Goal: Task Accomplishment & Management: Use online tool/utility

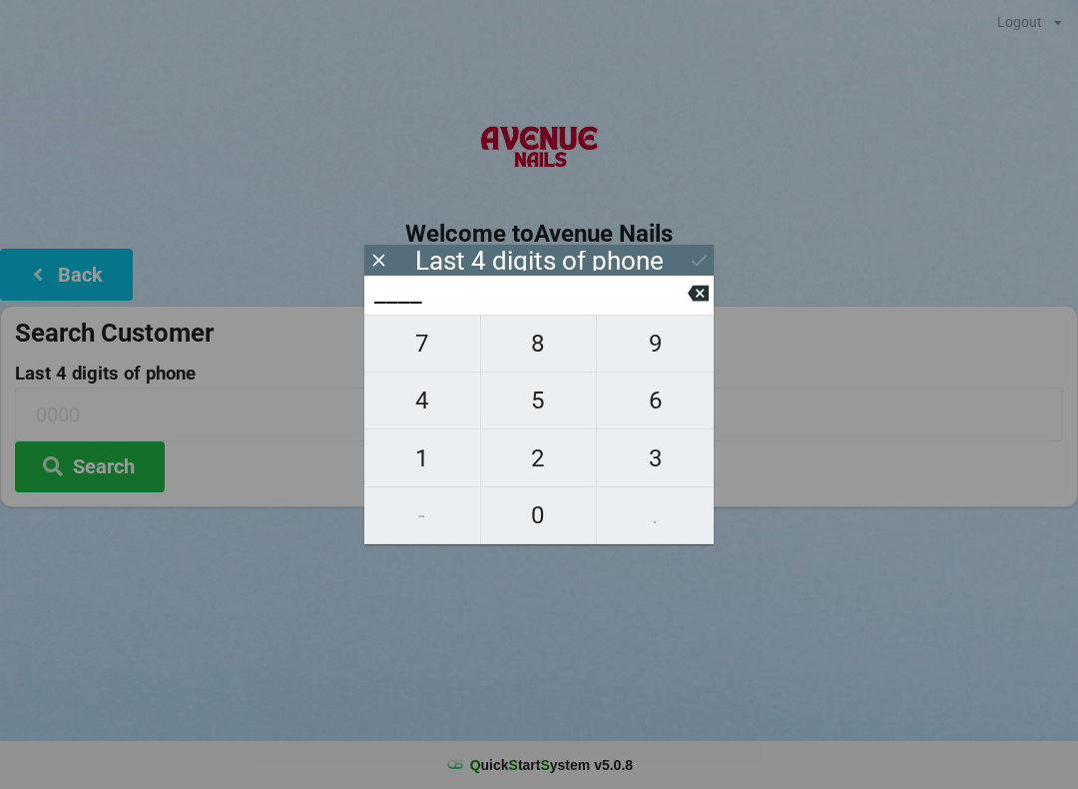
click at [444, 392] on span "4" at bounding box center [422, 400] width 116 height 42
type input "4___"
click at [557, 340] on span "8" at bounding box center [539, 343] width 116 height 42
type input "48__"
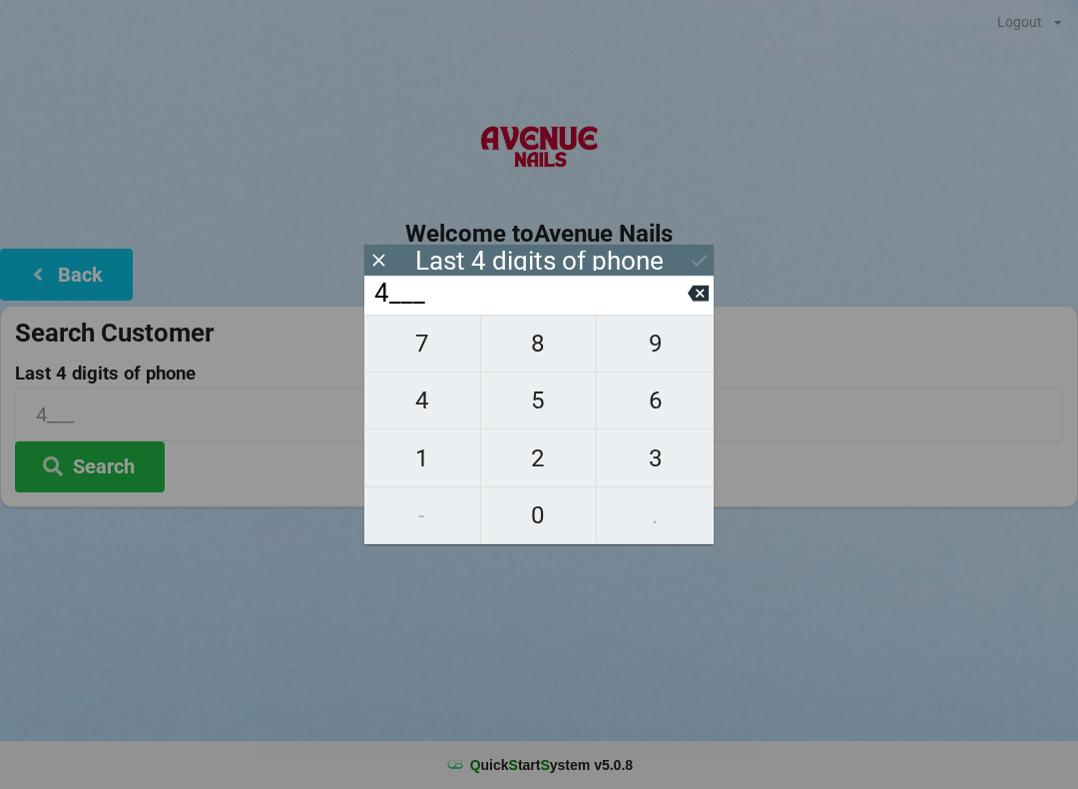
type input "48__"
click at [533, 358] on span "8" at bounding box center [539, 343] width 116 height 42
type input "488_"
click at [558, 358] on span "8" at bounding box center [539, 343] width 116 height 42
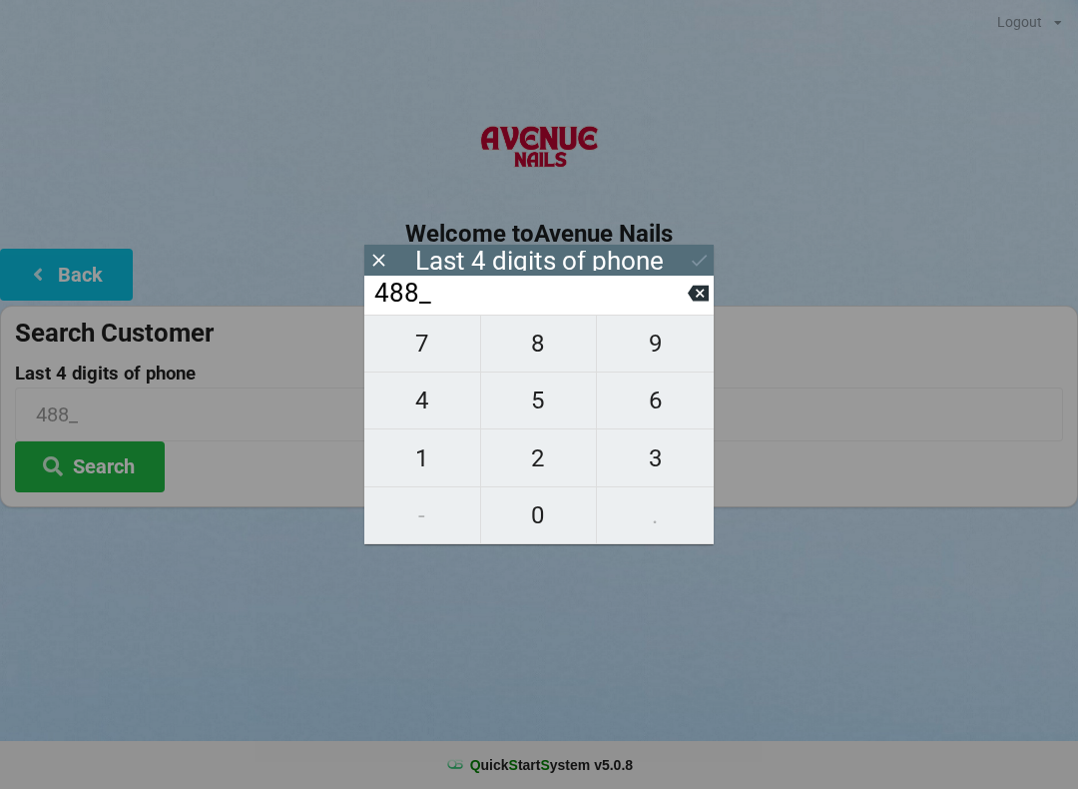
type input "4888"
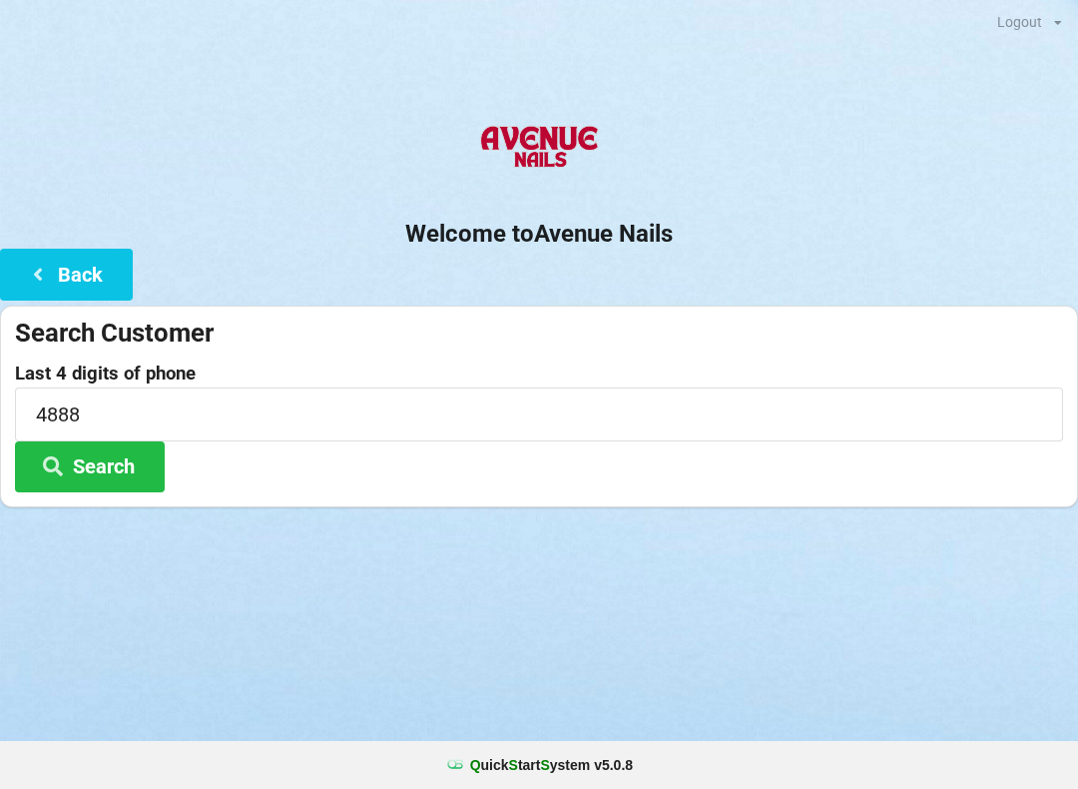
click at [721, 264] on div "Welcome to Avenue Nails Back Search Customer Last 4 digits of phone 4888 Search" at bounding box center [539, 308] width 1078 height 398
click at [105, 470] on button "Search" at bounding box center [90, 466] width 150 height 51
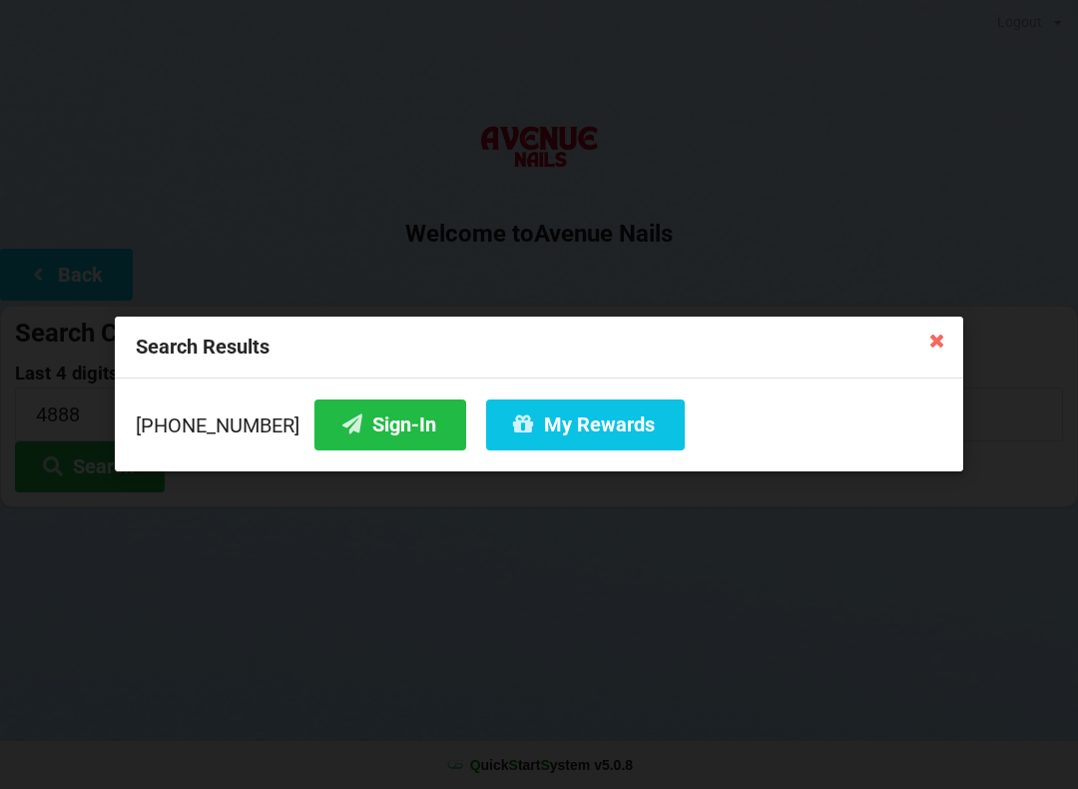
click at [357, 422] on button "Sign-In" at bounding box center [390, 424] width 152 height 51
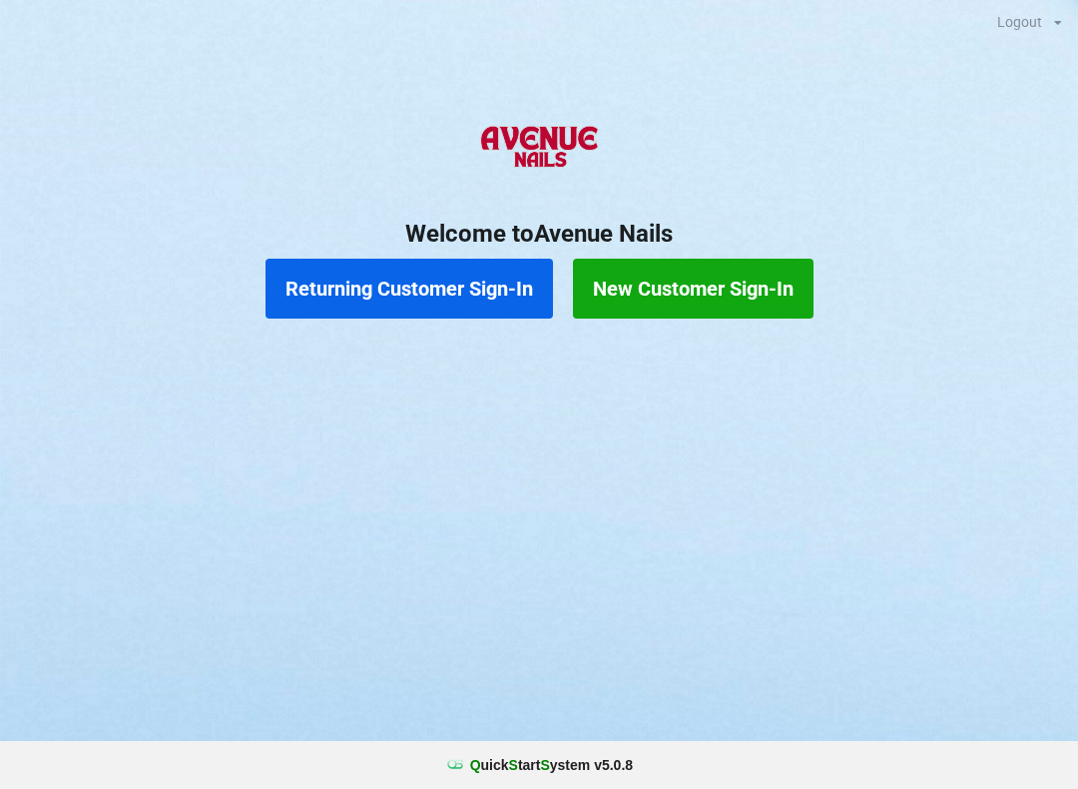
click at [402, 294] on button "Returning Customer Sign-In" at bounding box center [410, 289] width 288 height 60
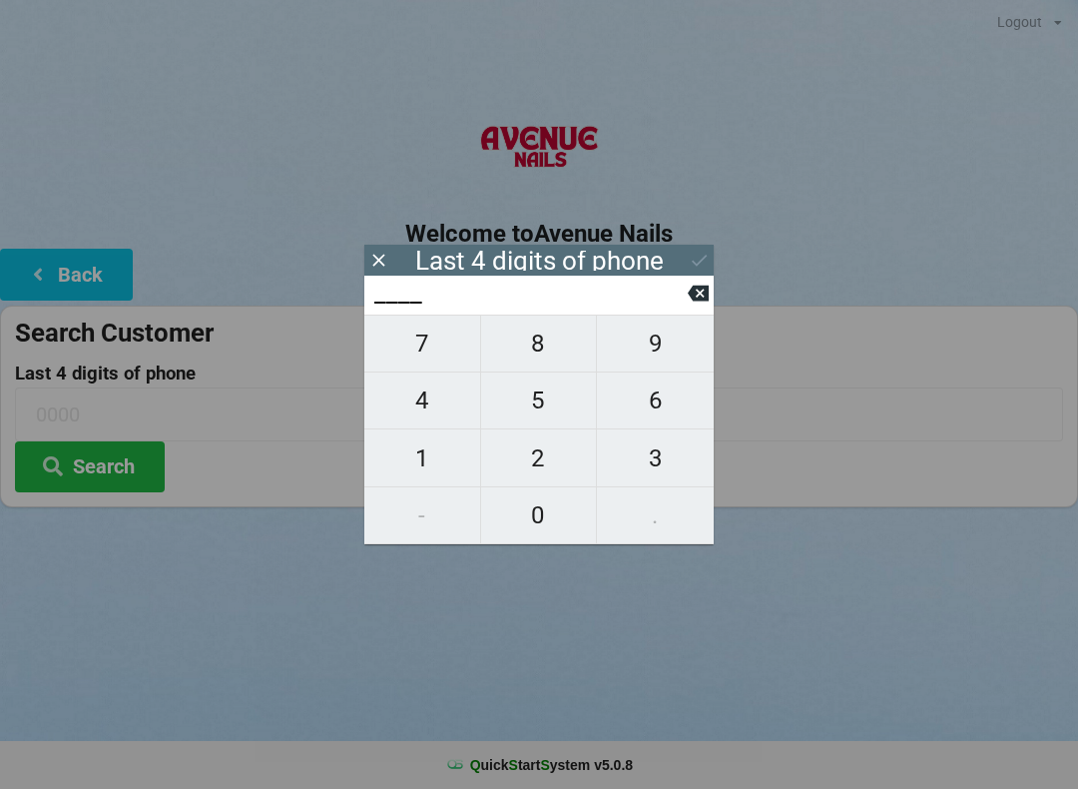
click at [531, 399] on span "5" at bounding box center [539, 400] width 116 height 42
type input "5___"
click at [649, 401] on span "6" at bounding box center [655, 400] width 117 height 42
type input "56__"
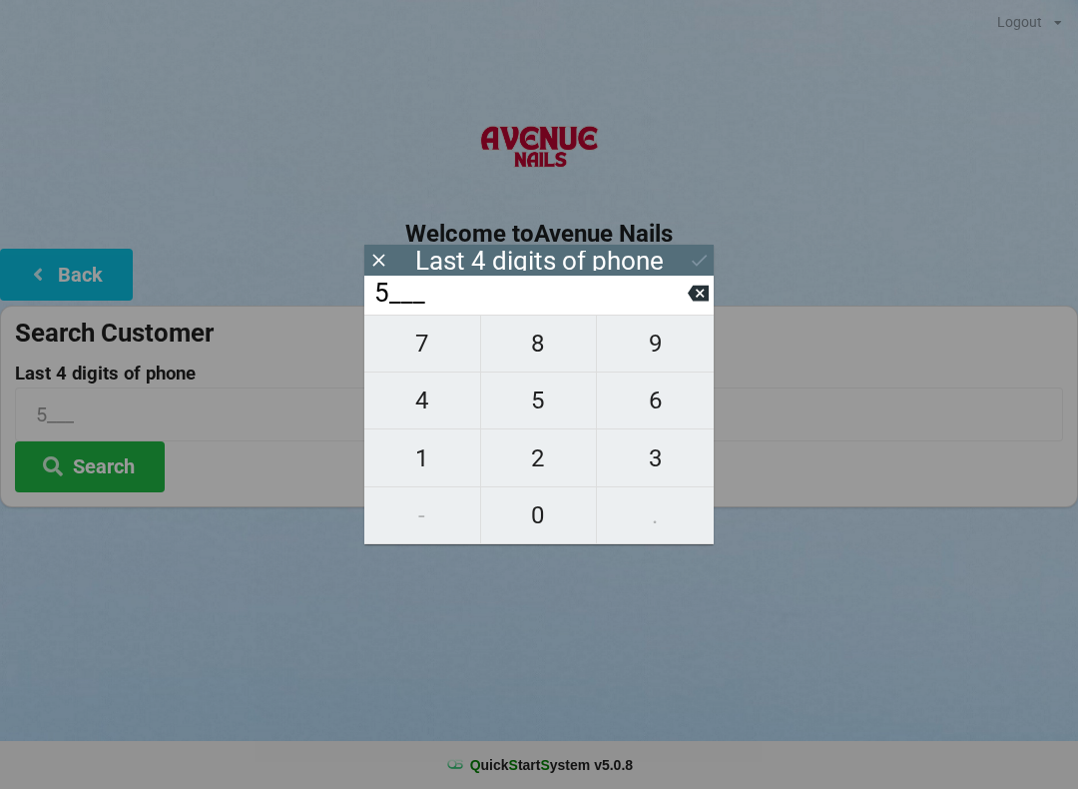
type input "56__"
click at [647, 396] on span "6" at bounding box center [655, 400] width 117 height 42
type input "566_"
click at [652, 400] on span "6" at bounding box center [655, 400] width 117 height 42
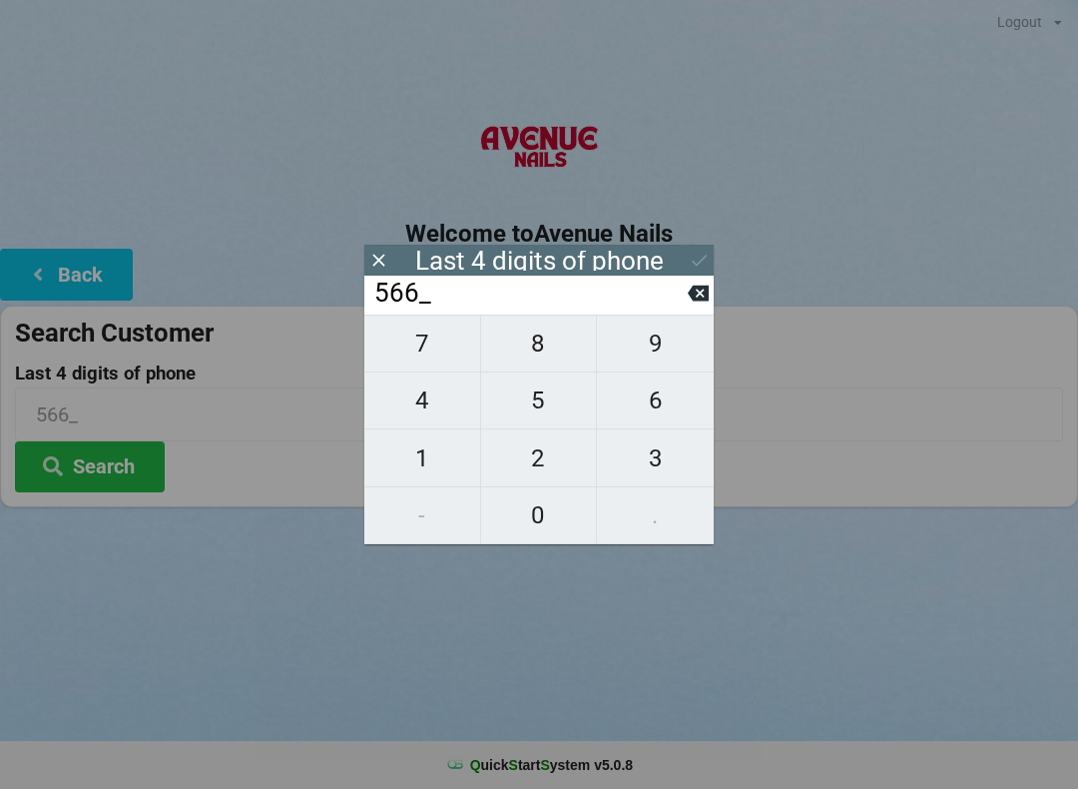
type input "5666"
click at [116, 453] on button "Search" at bounding box center [90, 466] width 150 height 51
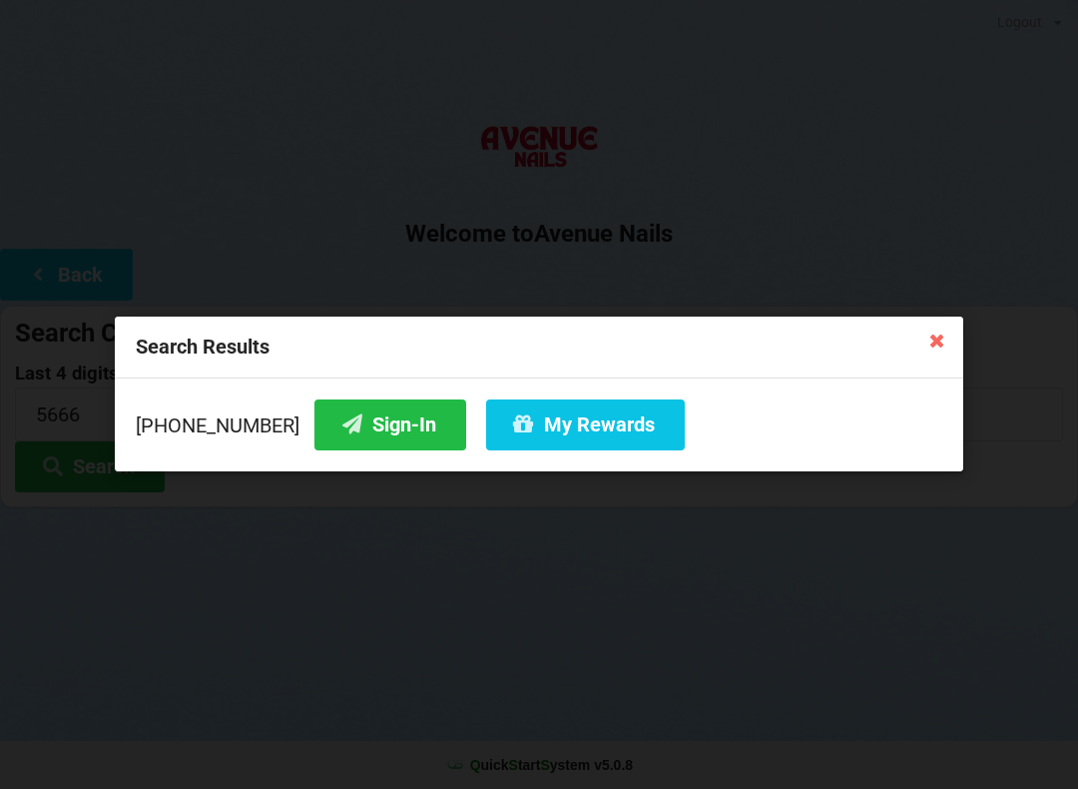
click at [328, 408] on button "Sign-In" at bounding box center [390, 424] width 152 height 51
